Goal: Task Accomplishment & Management: Use online tool/utility

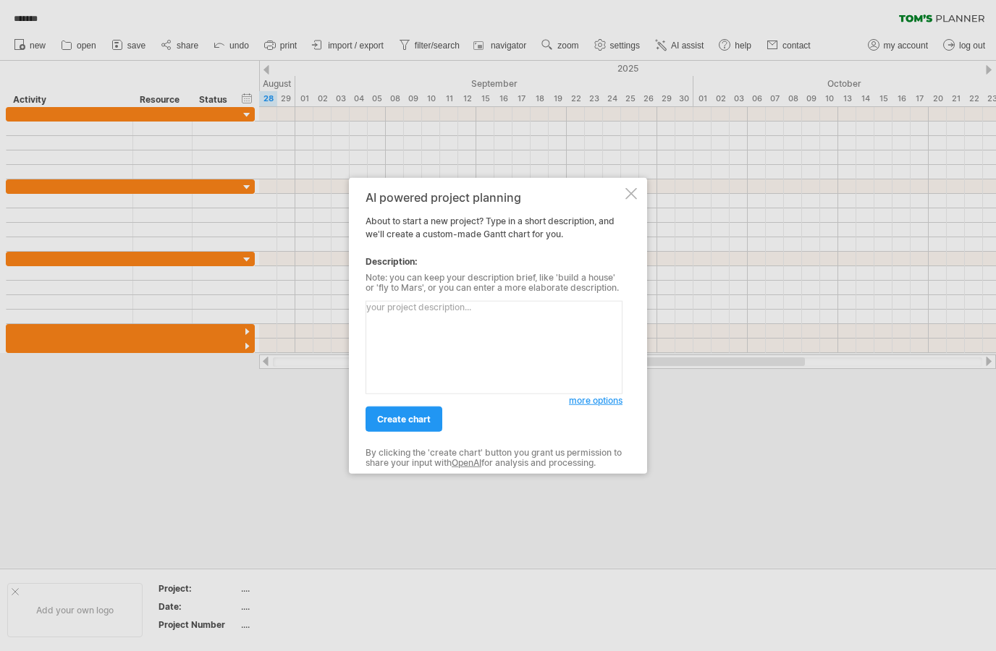
click at [440, 334] on textarea at bounding box center [493, 347] width 257 height 93
type textarea "y"
type textarea "3 blok inşaatım mevcut, bunların şuanda ince işleri bitti, mobilya montajı, tez…"
click at [421, 422] on span "create chart" at bounding box center [404, 419] width 54 height 11
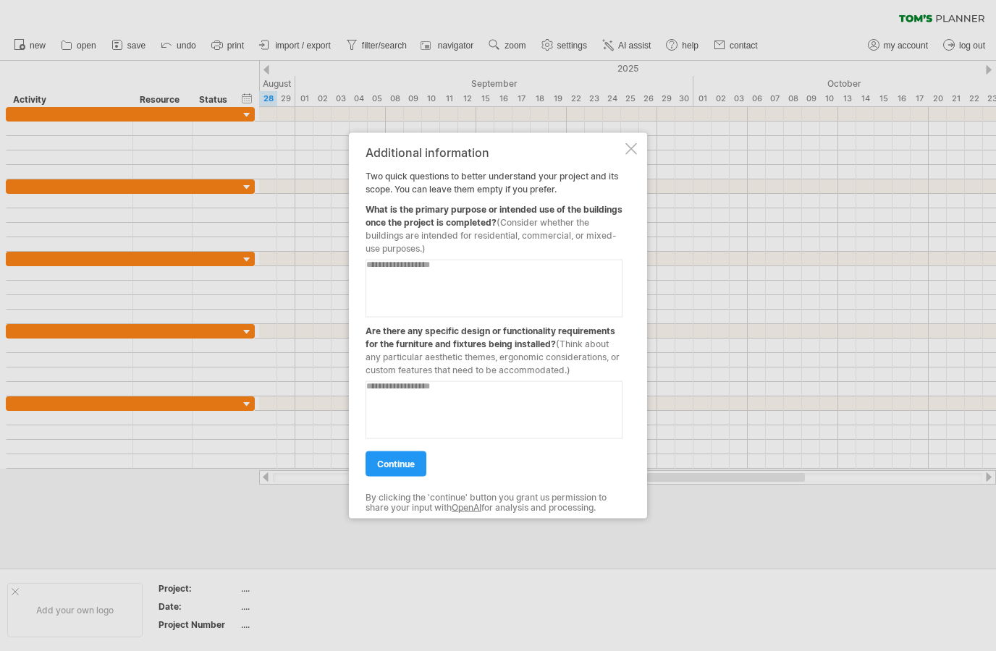
click at [627, 156] on div "Additional information Two quick questions to better understand your project an…" at bounding box center [498, 326] width 298 height 386
click at [631, 152] on div at bounding box center [631, 149] width 12 height 12
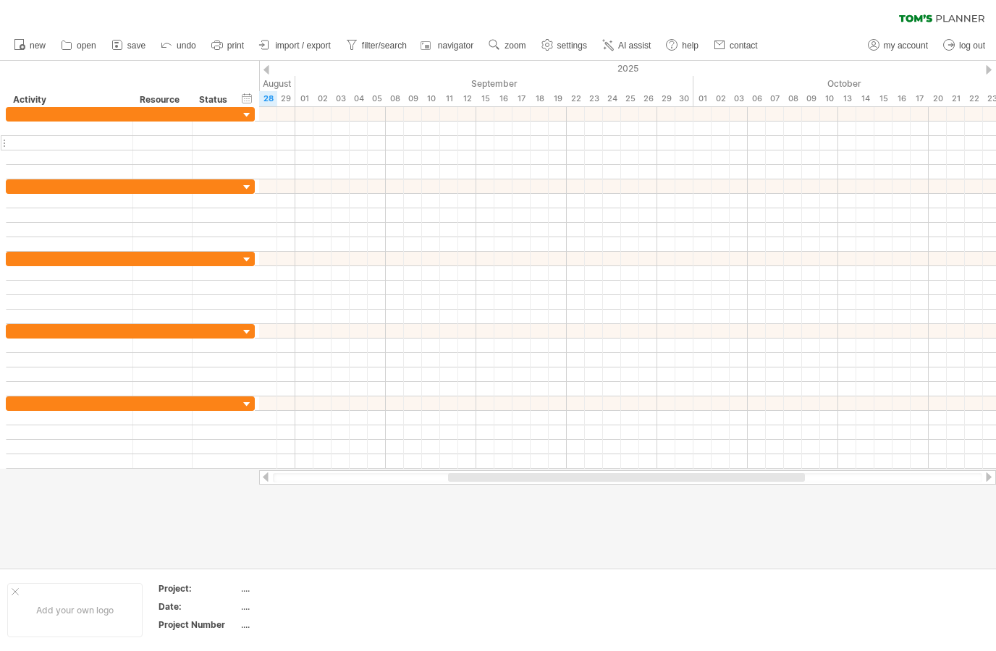
click at [132, 141] on div at bounding box center [70, 143] width 127 height 14
click at [103, 133] on div at bounding box center [69, 129] width 111 height 14
click at [4, 127] on div at bounding box center [4, 128] width 6 height 15
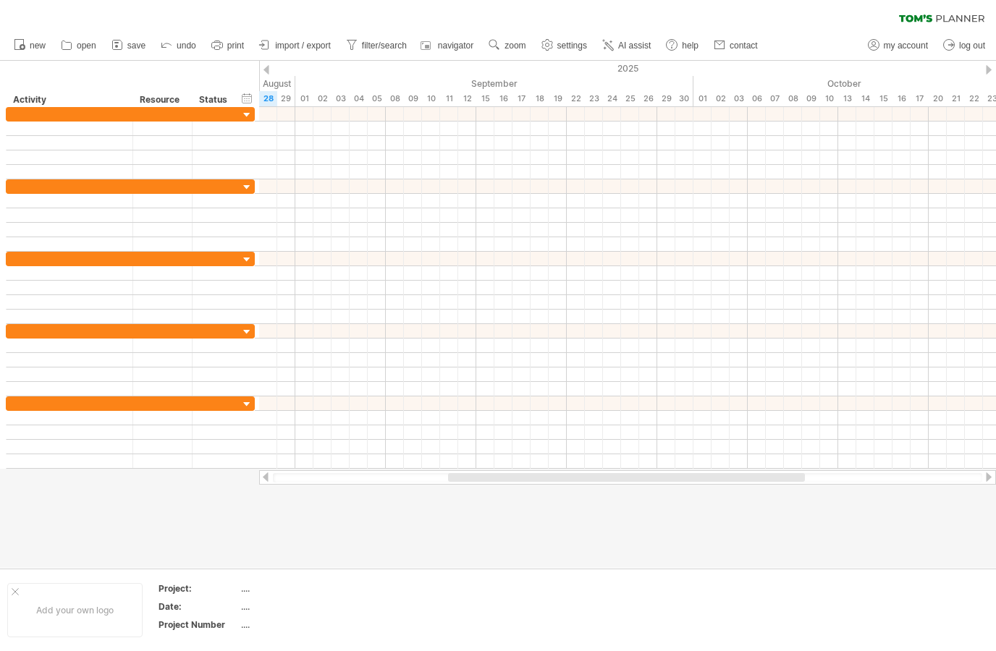
click at [556, 49] on link "settings" at bounding box center [565, 45] width 54 height 19
select select "*"
select select "**"
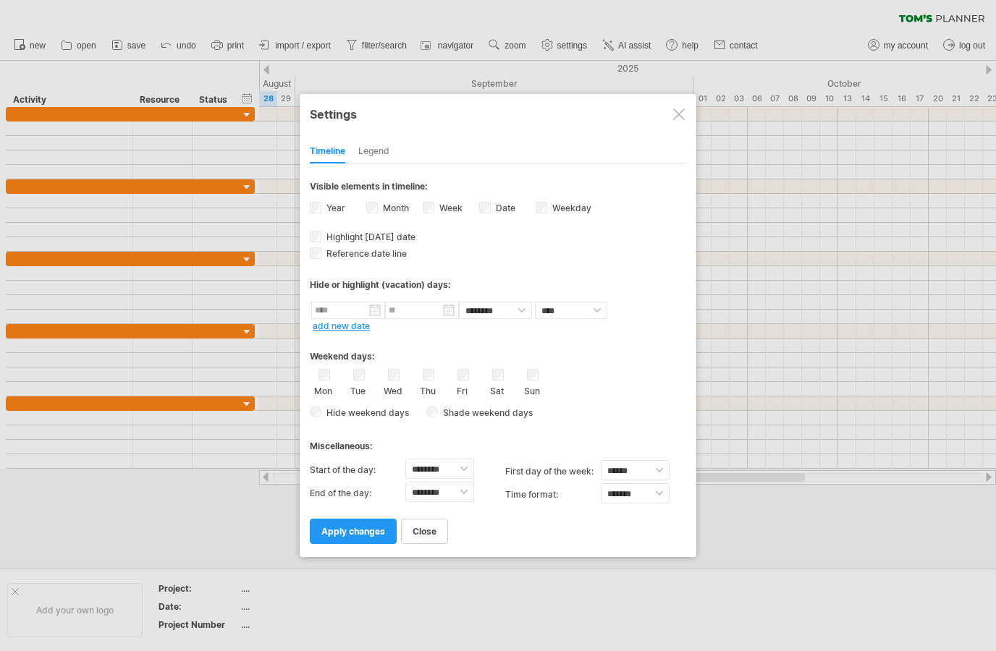
click at [501, 381] on div "Sat" at bounding box center [497, 382] width 18 height 27
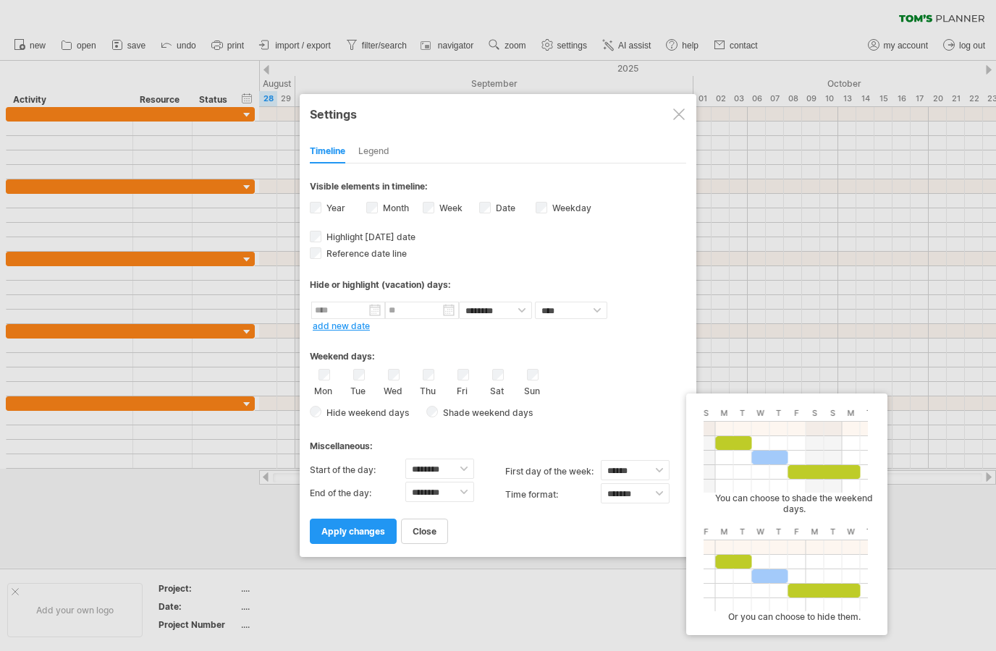
click at [488, 413] on span "Shade weekend days" at bounding box center [485, 412] width 95 height 11
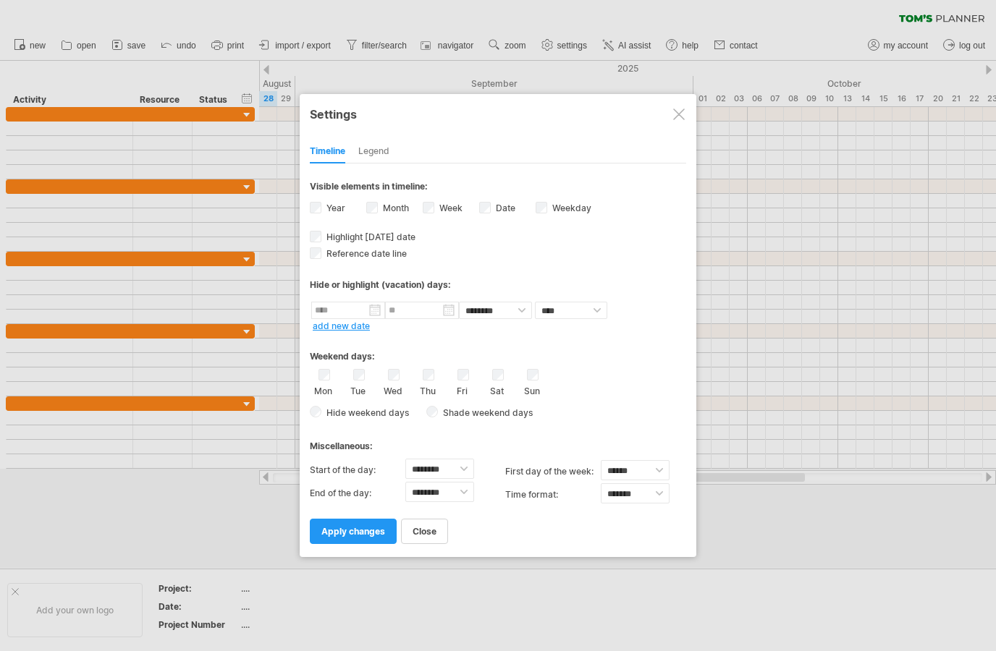
click at [377, 158] on div "Legend" at bounding box center [373, 151] width 31 height 23
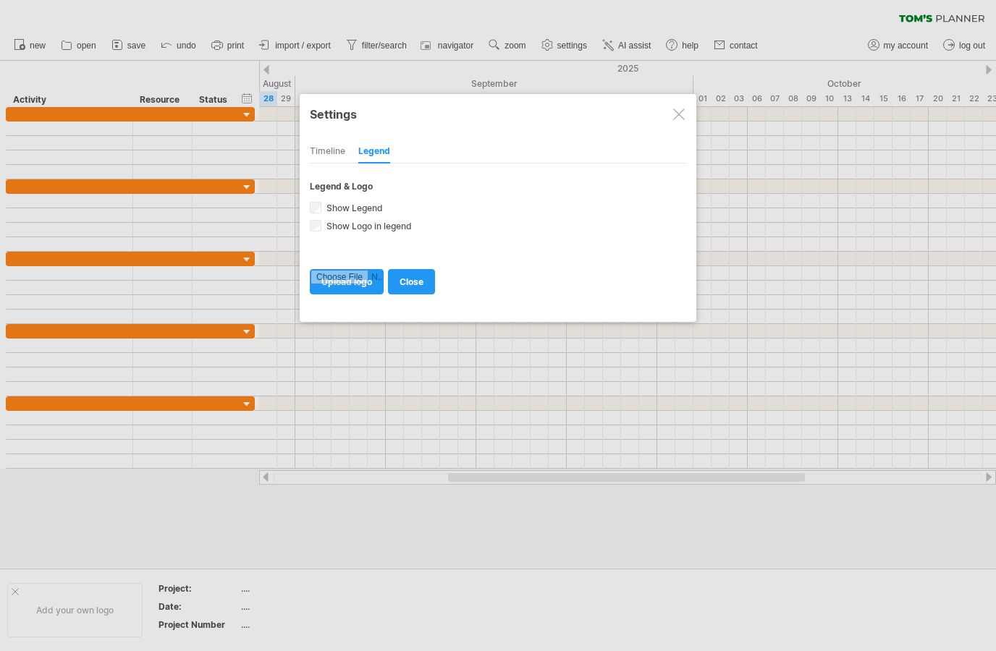
click at [340, 155] on div "Timeline" at bounding box center [327, 151] width 35 height 23
select select "*"
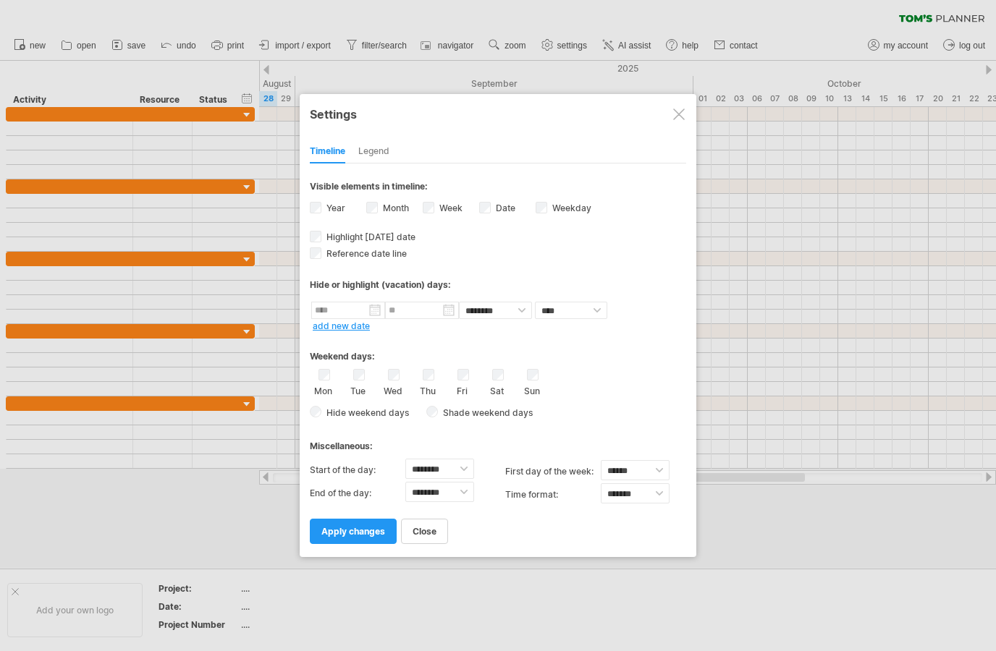
click at [361, 525] on link "apply changes" at bounding box center [353, 531] width 87 height 25
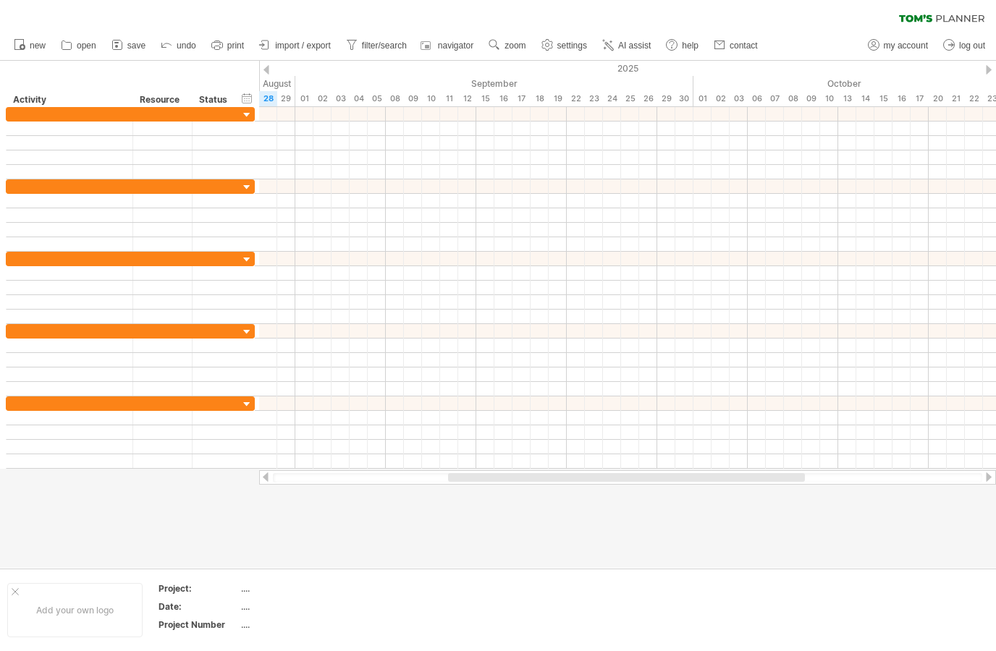
click at [347, 171] on div at bounding box center [627, 172] width 737 height 14
click at [186, 148] on div at bounding box center [162, 143] width 59 height 14
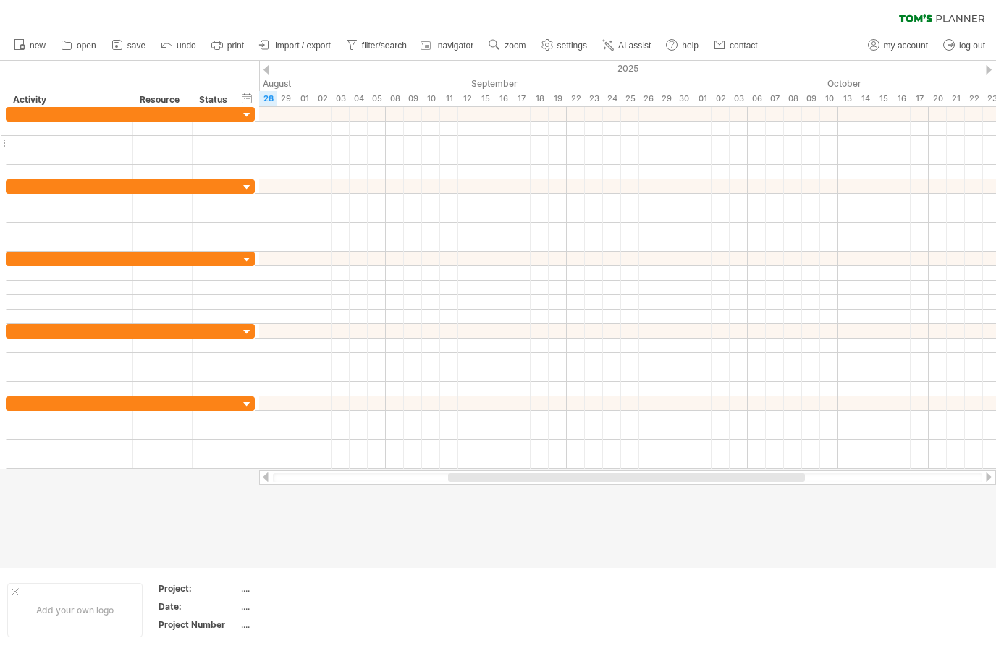
click at [186, 148] on div at bounding box center [162, 143] width 59 height 14
click at [106, 126] on div at bounding box center [69, 129] width 111 height 14
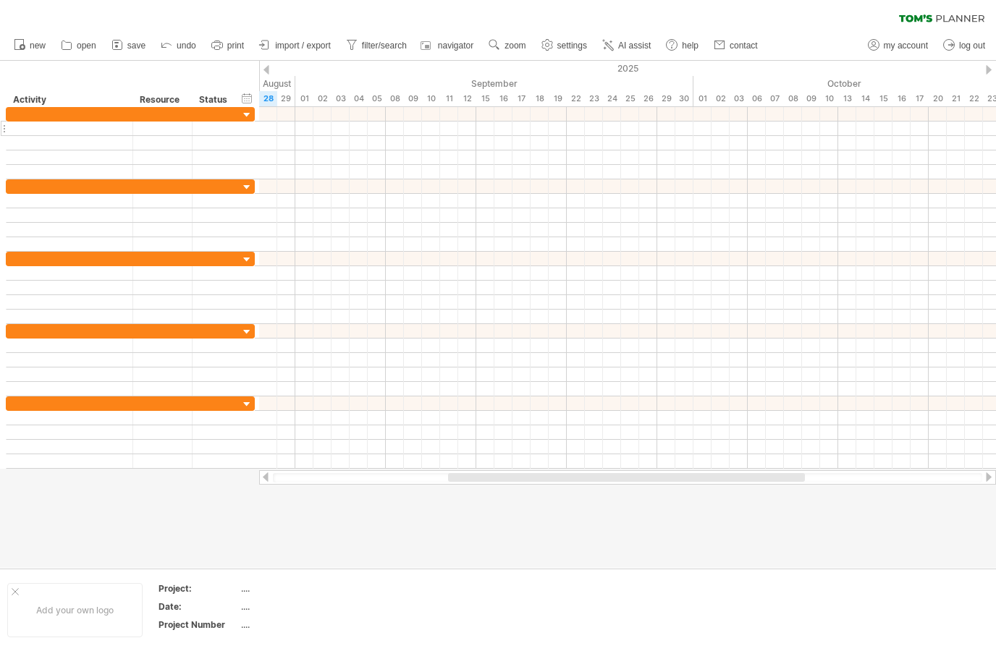
click at [106, 126] on div at bounding box center [69, 129] width 111 height 14
drag, startPoint x: 106, startPoint y: 126, endPoint x: 216, endPoint y: 100, distance: 113.7
click at [106, 126] on div at bounding box center [69, 129] width 111 height 14
click at [245, 97] on div "hide start/end/duration show start/end/duration" at bounding box center [247, 97] width 14 height 15
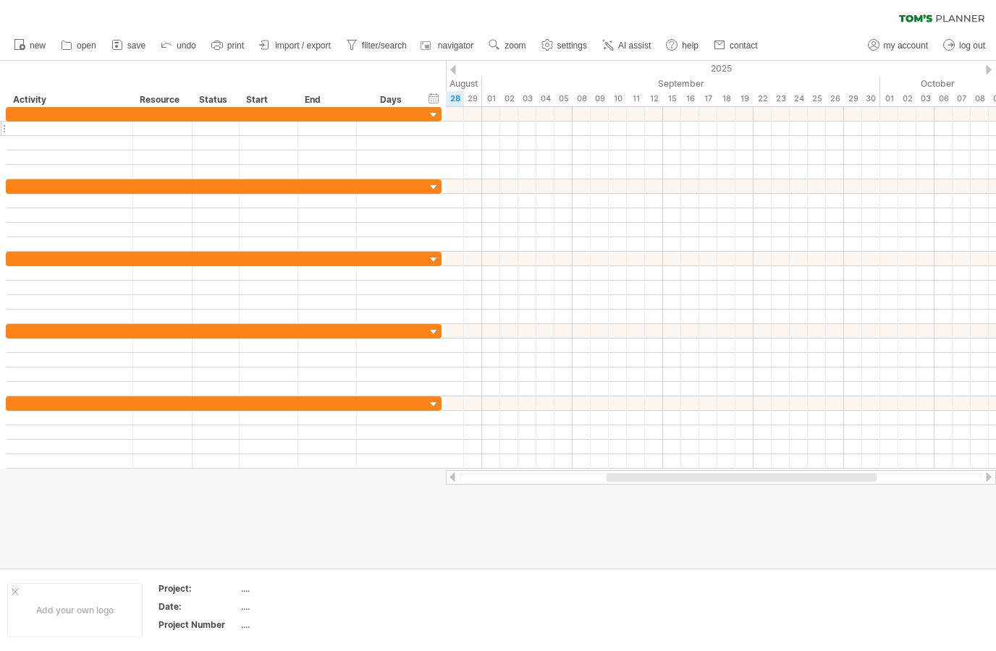
click at [335, 125] on div at bounding box center [327, 129] width 59 height 14
click at [7, 115] on div at bounding box center [70, 114] width 127 height 14
click at [4, 115] on div at bounding box center [4, 113] width 6 height 15
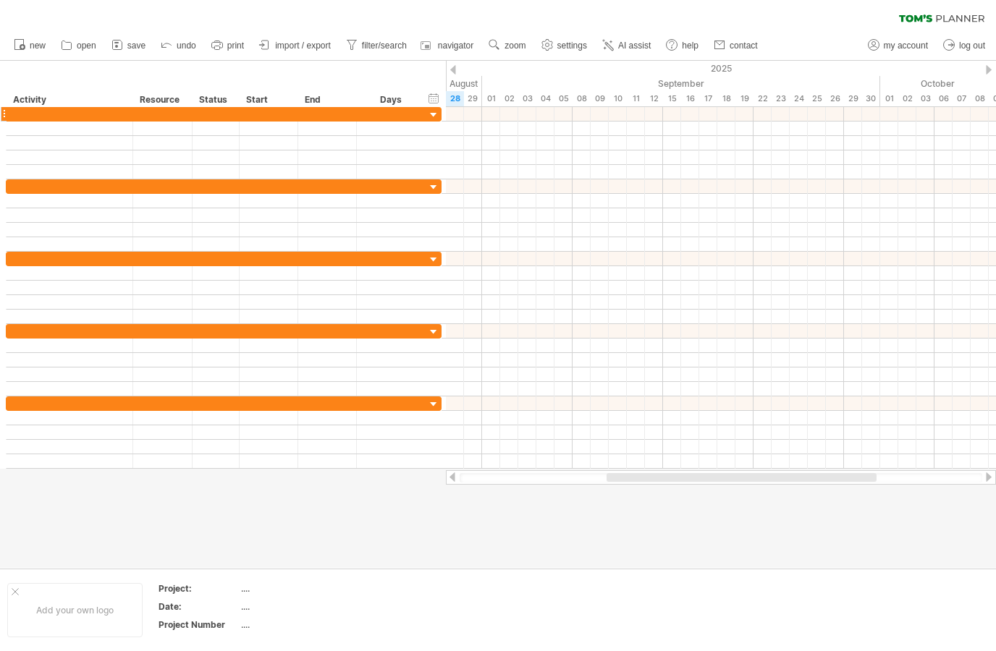
click at [4, 115] on div at bounding box center [4, 113] width 6 height 15
click at [60, 116] on div at bounding box center [69, 114] width 111 height 14
click at [574, 46] on span "settings" at bounding box center [572, 46] width 30 height 10
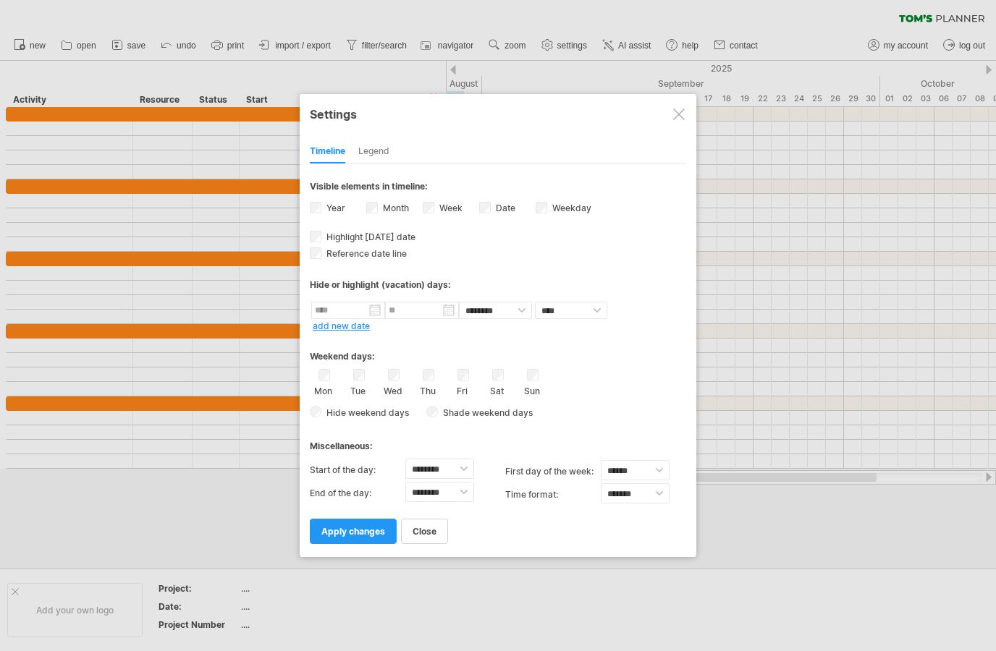
click at [680, 116] on div at bounding box center [679, 115] width 12 height 12
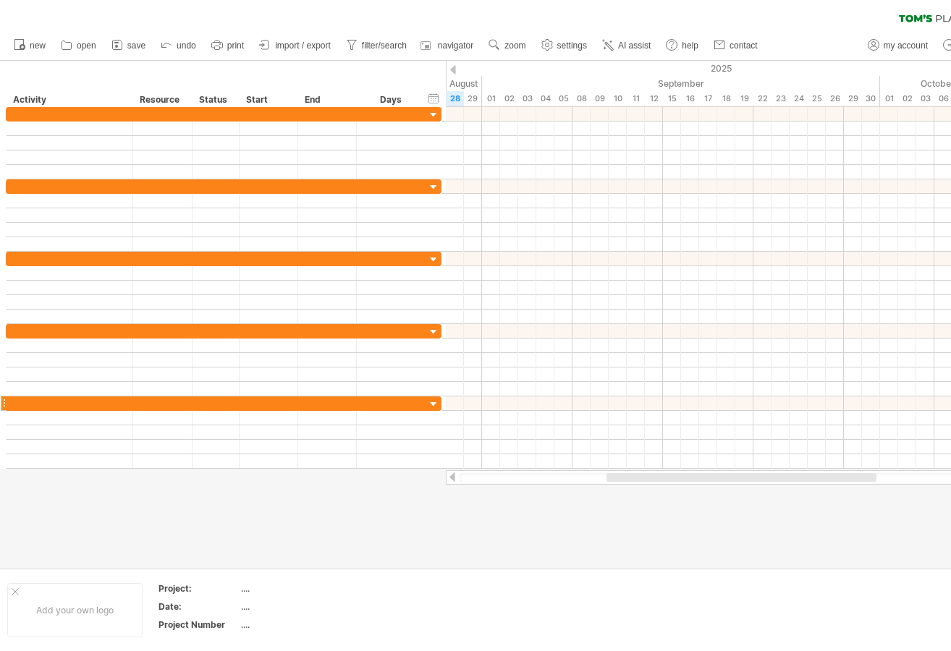
click at [116, 400] on div at bounding box center [69, 404] width 111 height 14
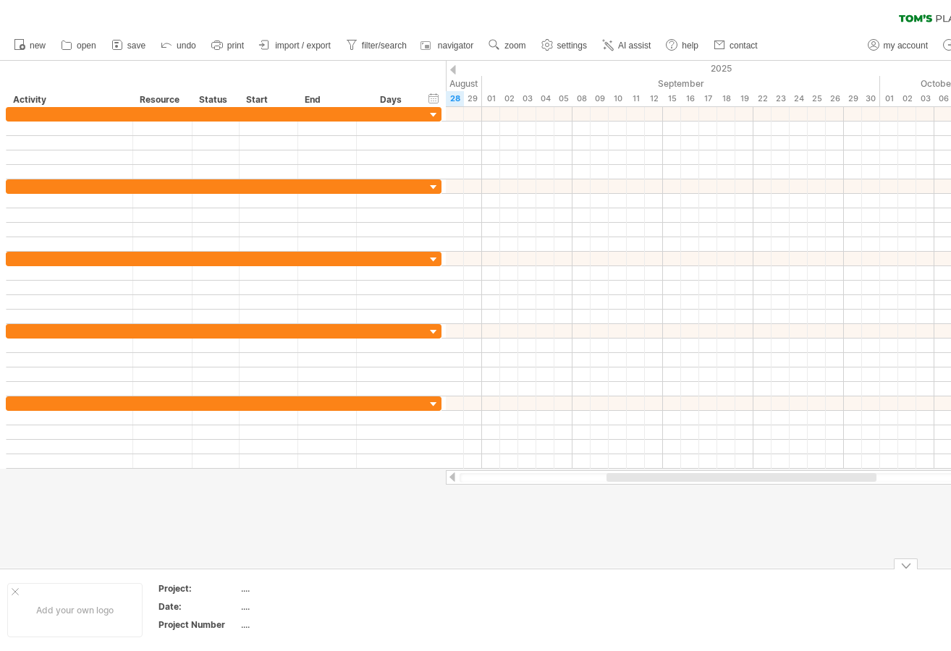
click at [90, 604] on div "Add your own logo" at bounding box center [74, 610] width 135 height 54
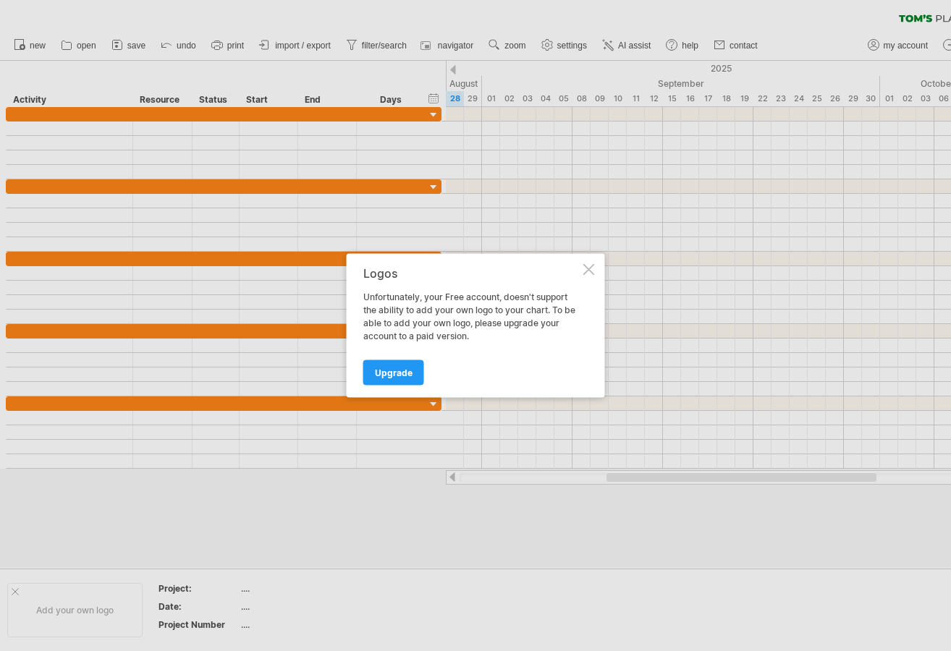
click at [588, 268] on div at bounding box center [589, 270] width 12 height 12
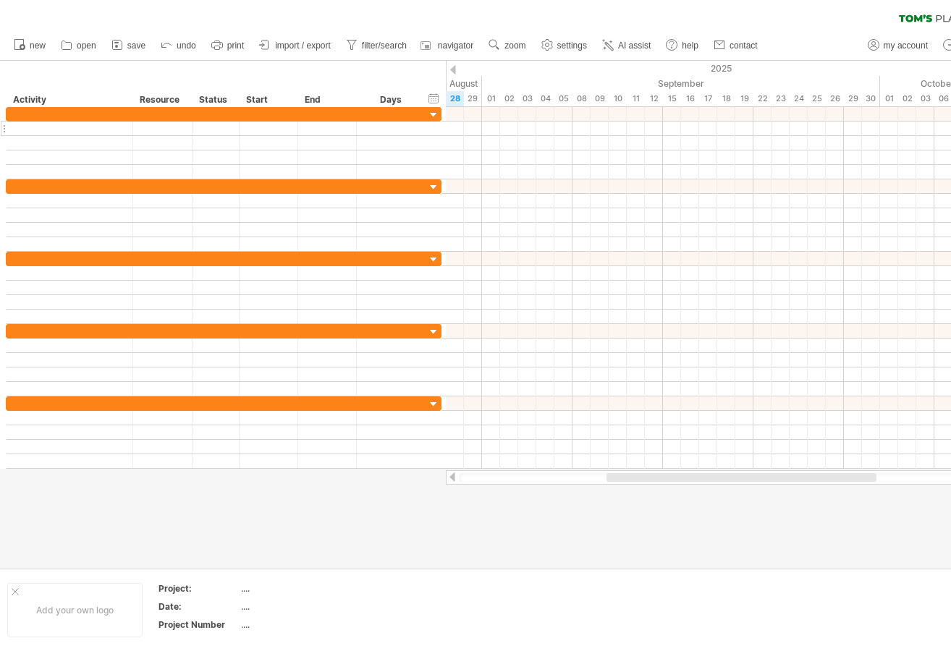
click at [107, 124] on div at bounding box center [69, 129] width 111 height 14
click at [110, 114] on div at bounding box center [69, 114] width 111 height 14
